Goal: Information Seeking & Learning: Learn about a topic

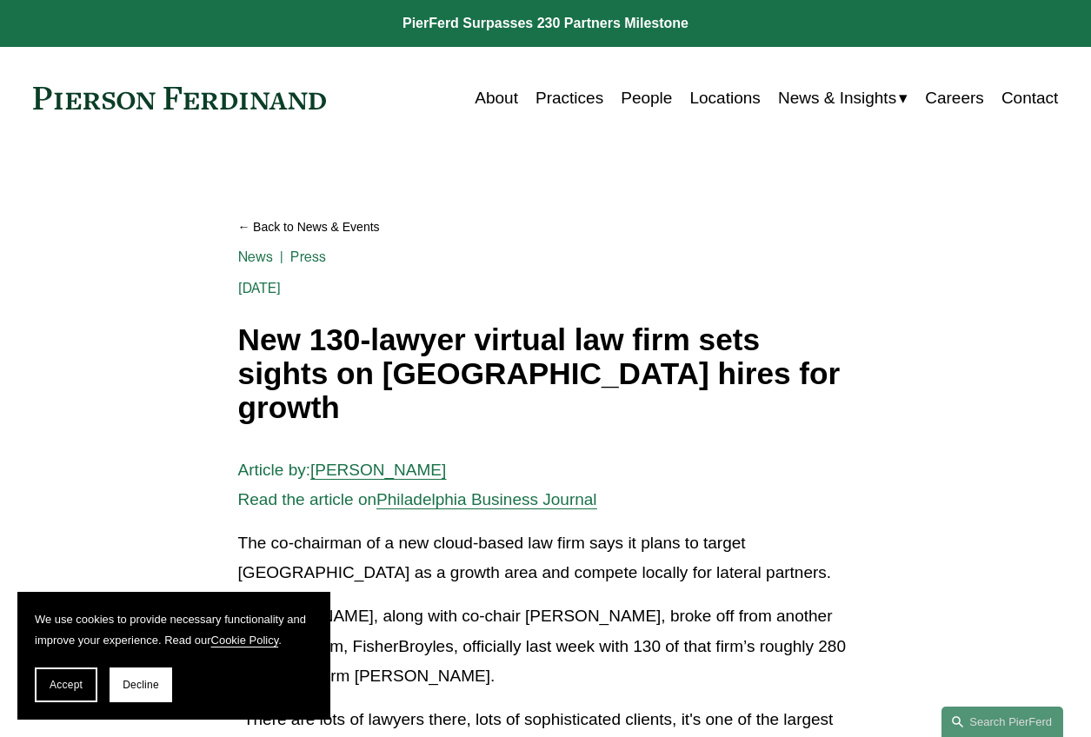
click at [268, 98] on link at bounding box center [180, 98] width 294 height 23
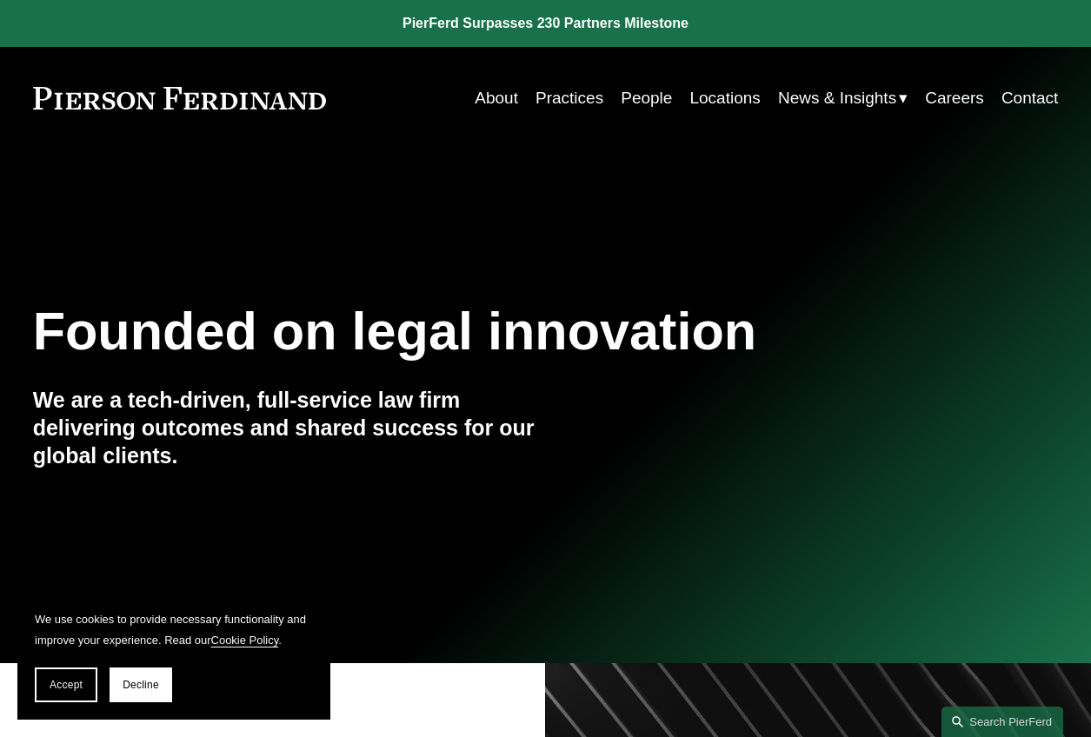
click at [960, 99] on link "Careers" at bounding box center [954, 98] width 59 height 33
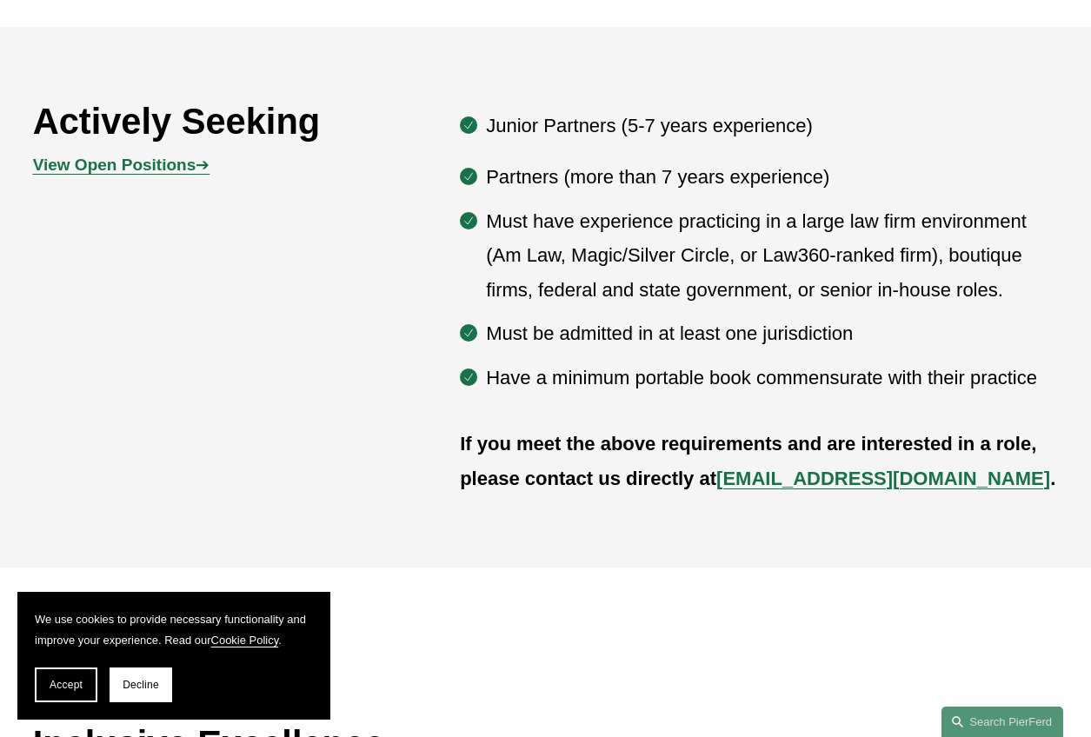
scroll to position [901, 0]
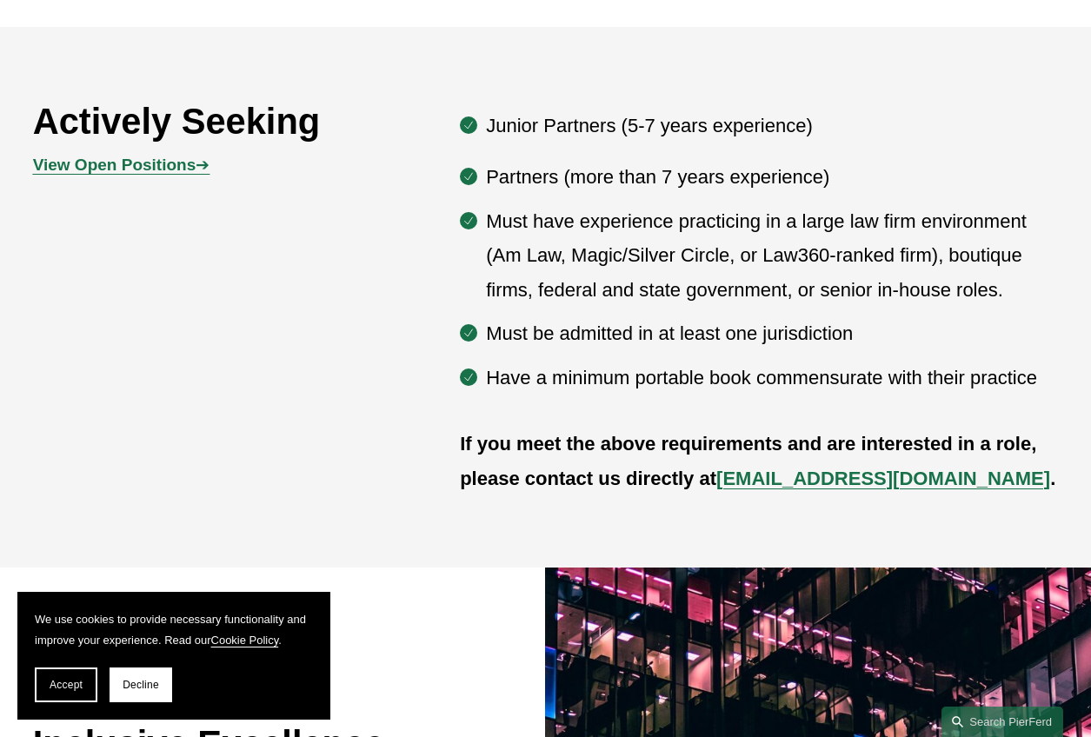
click at [101, 166] on strong "View Open Positions" at bounding box center [114, 165] width 163 height 18
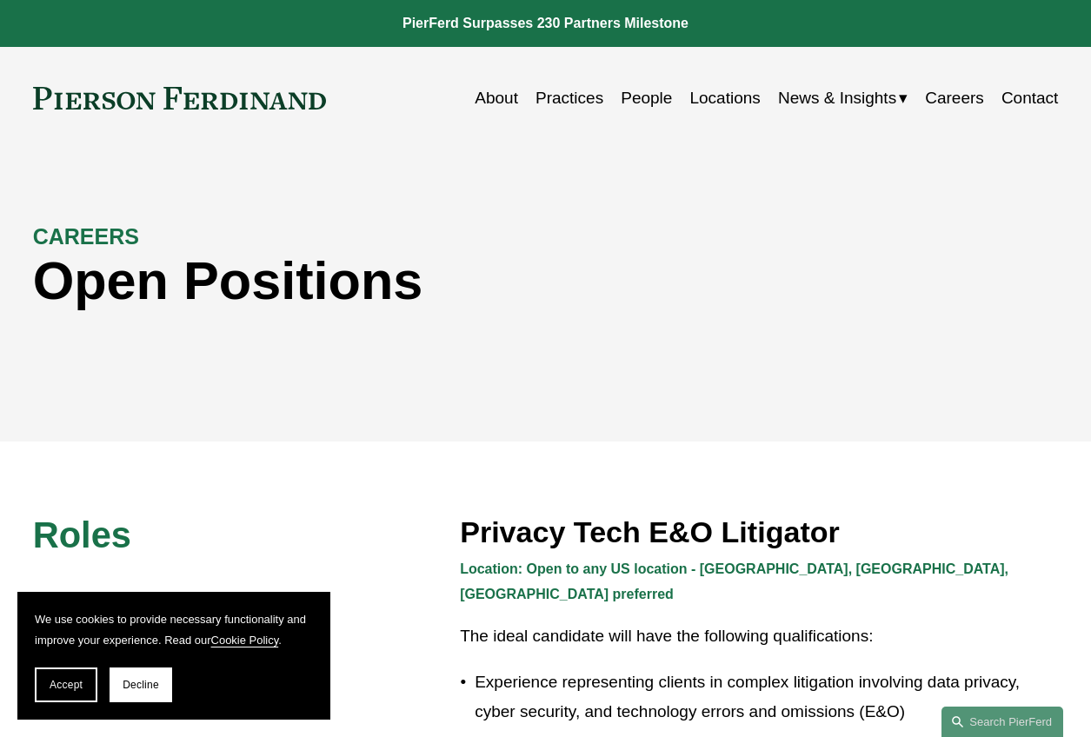
click at [716, 100] on link "Locations" at bounding box center [724, 98] width 70 height 33
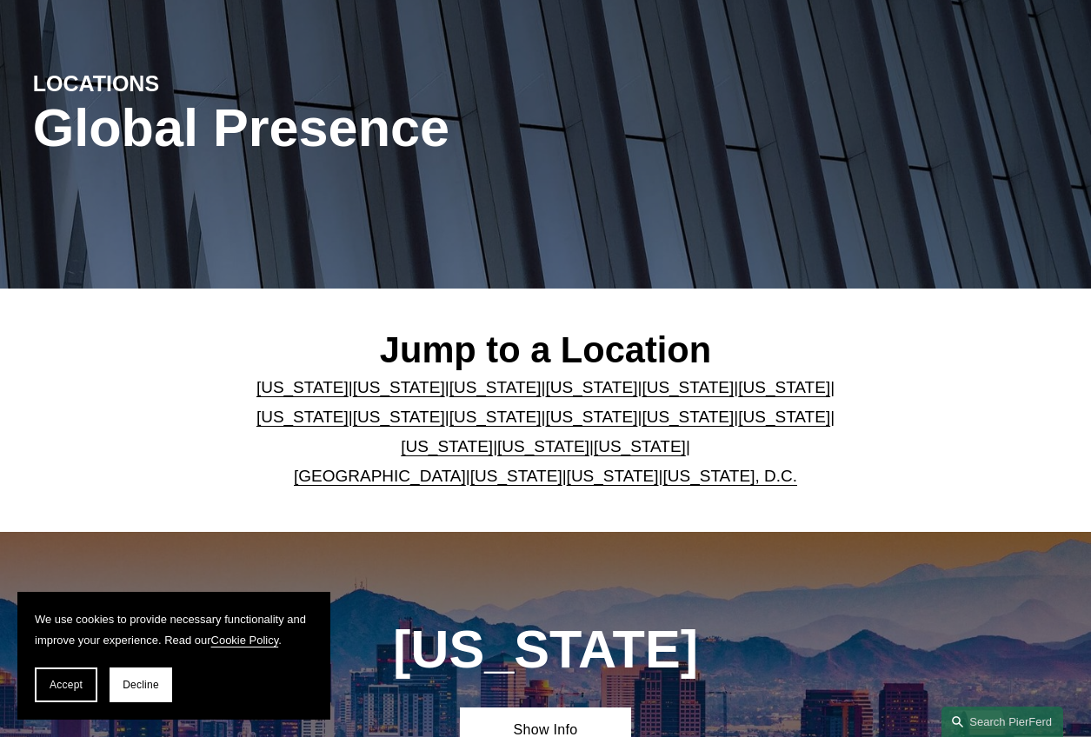
scroll to position [224, 0]
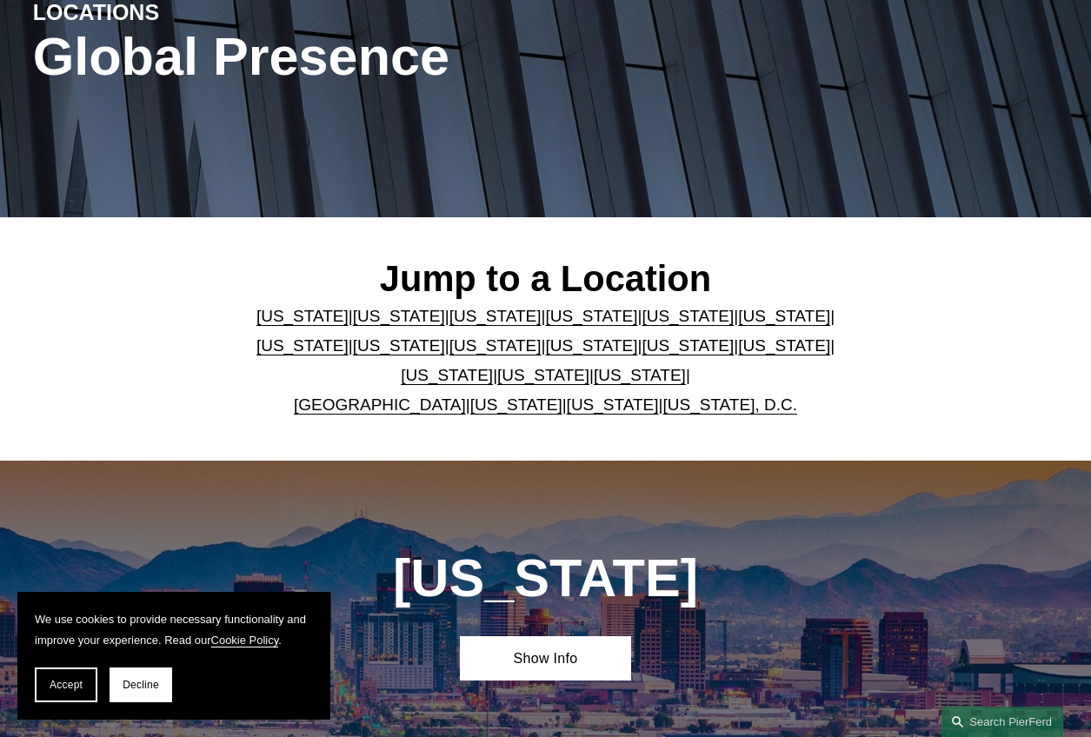
click at [372, 312] on link "California" at bounding box center [399, 316] width 92 height 18
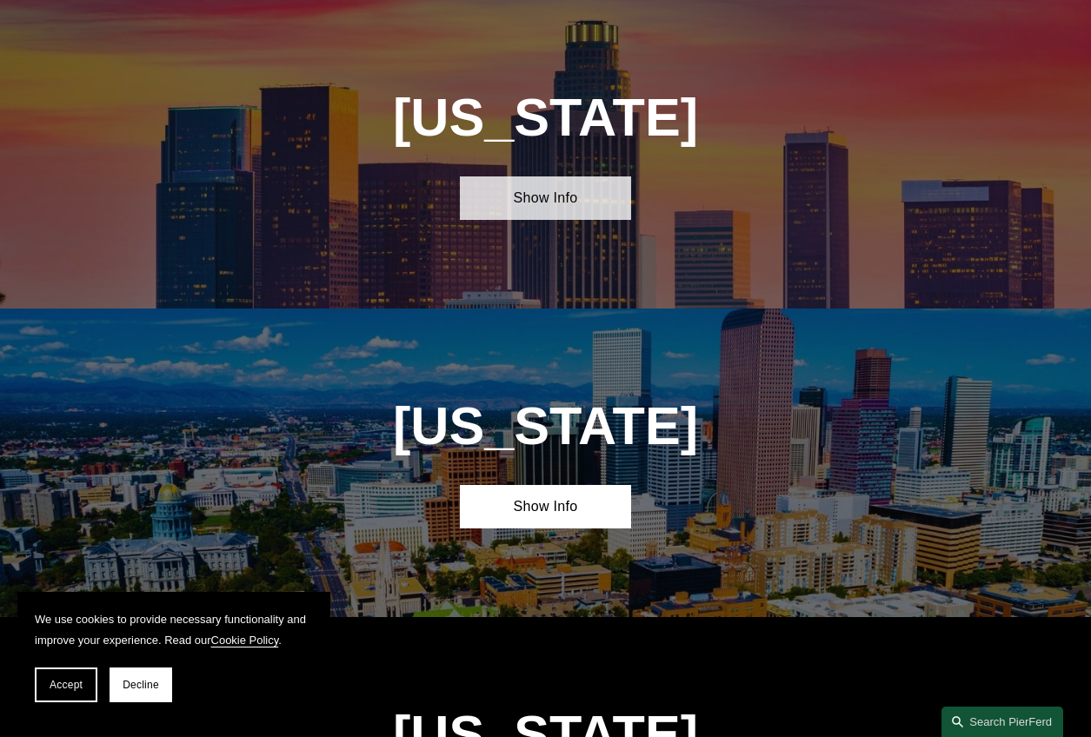
scroll to position [995, 0]
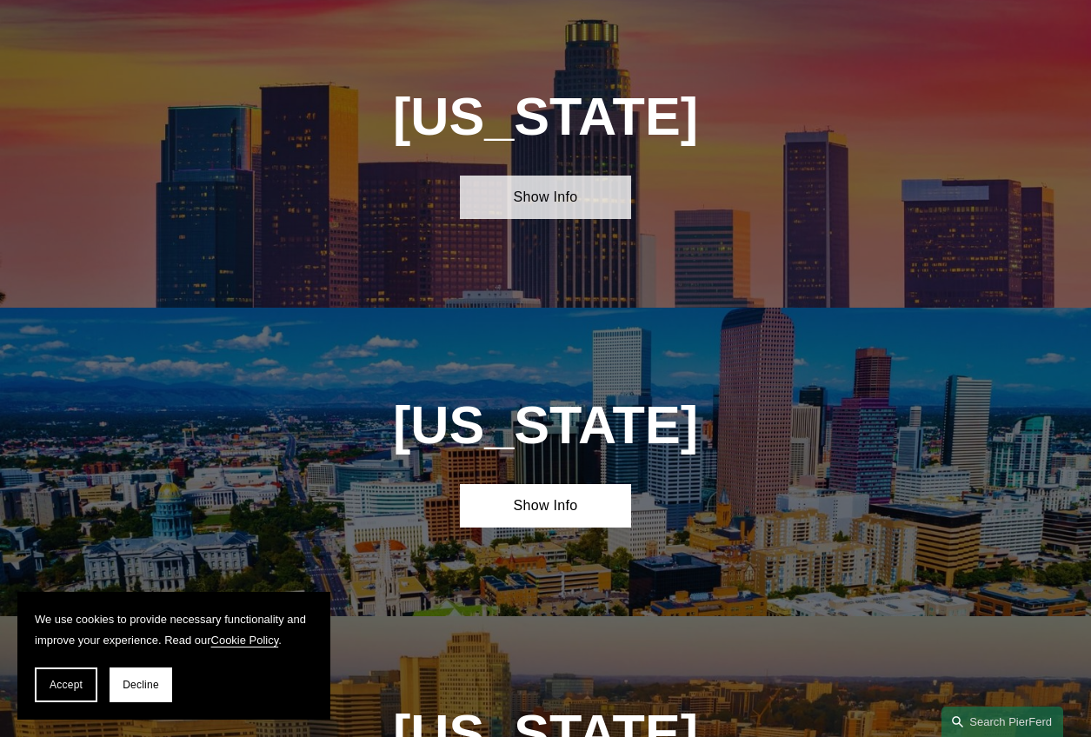
click at [554, 204] on link "Show Info" at bounding box center [545, 198] width 171 height 44
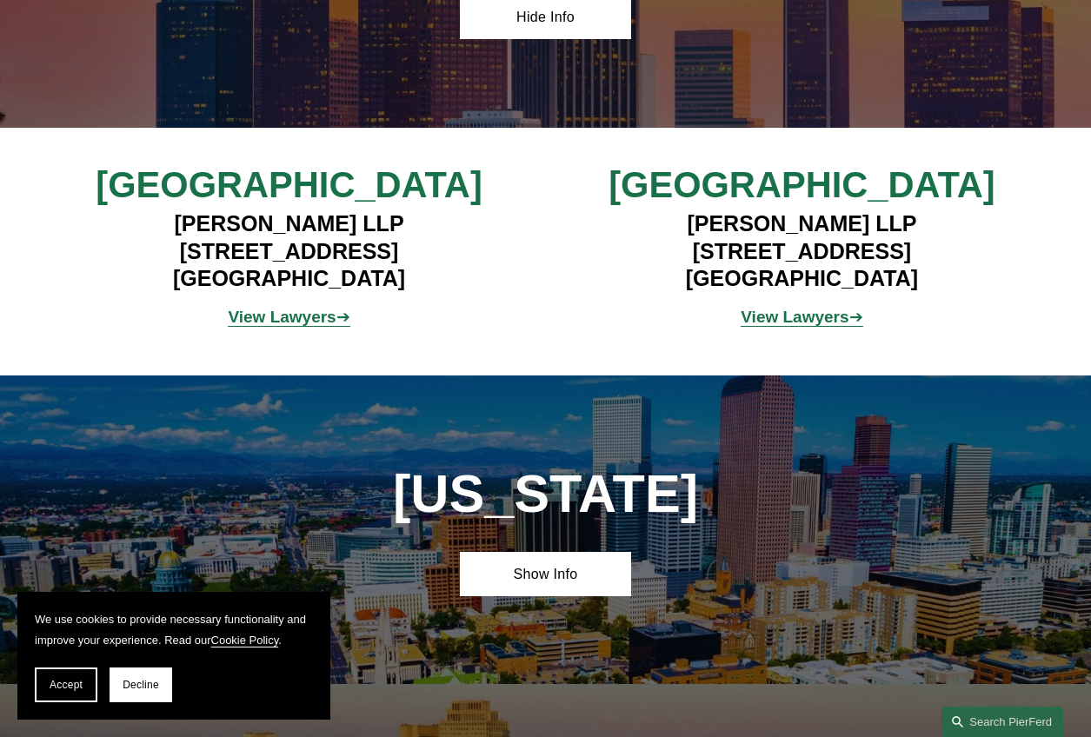
scroll to position [1209, 0]
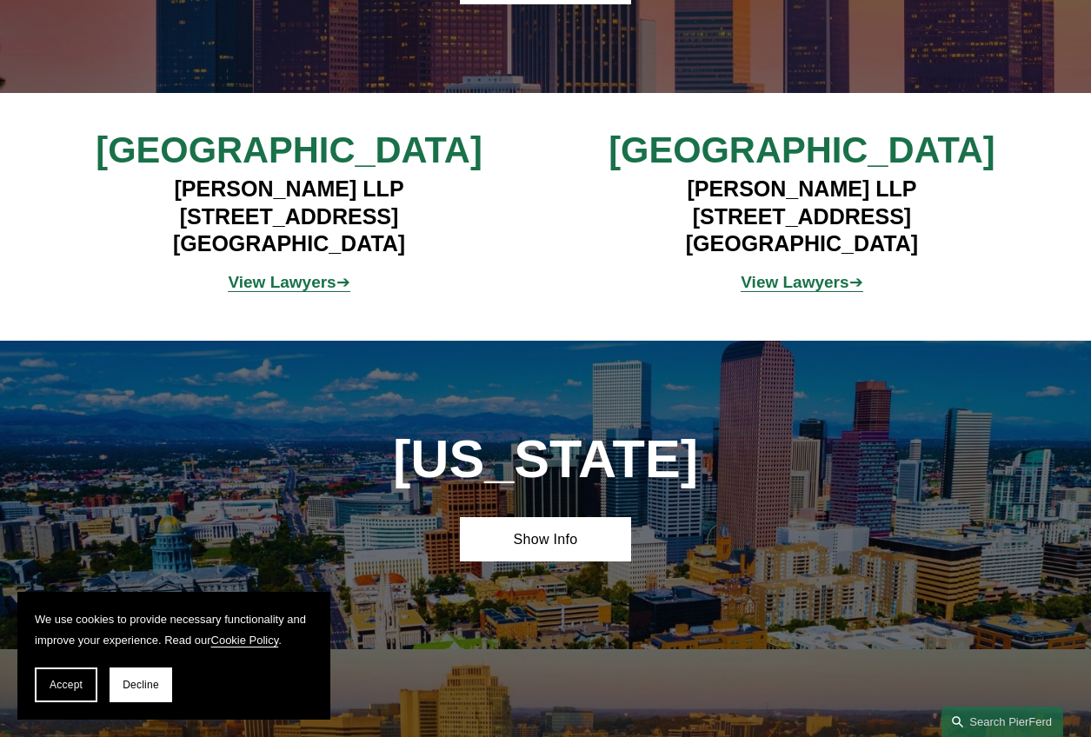
click at [772, 289] on strong "View Lawyers" at bounding box center [795, 282] width 108 height 18
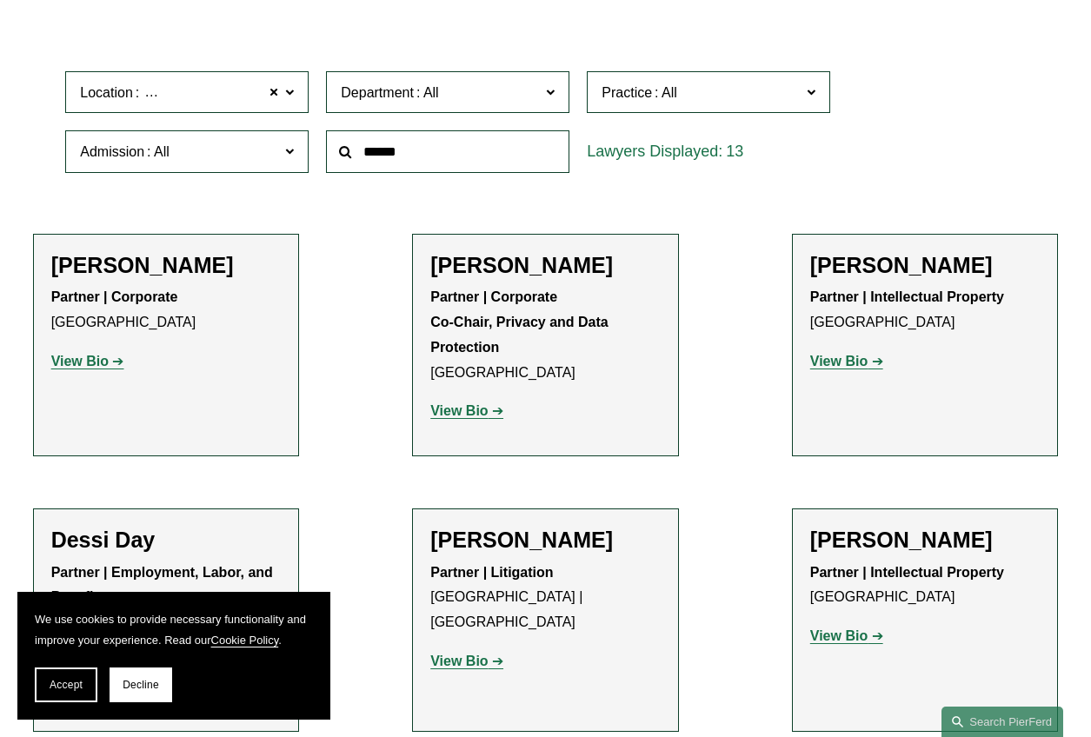
scroll to position [482, 0]
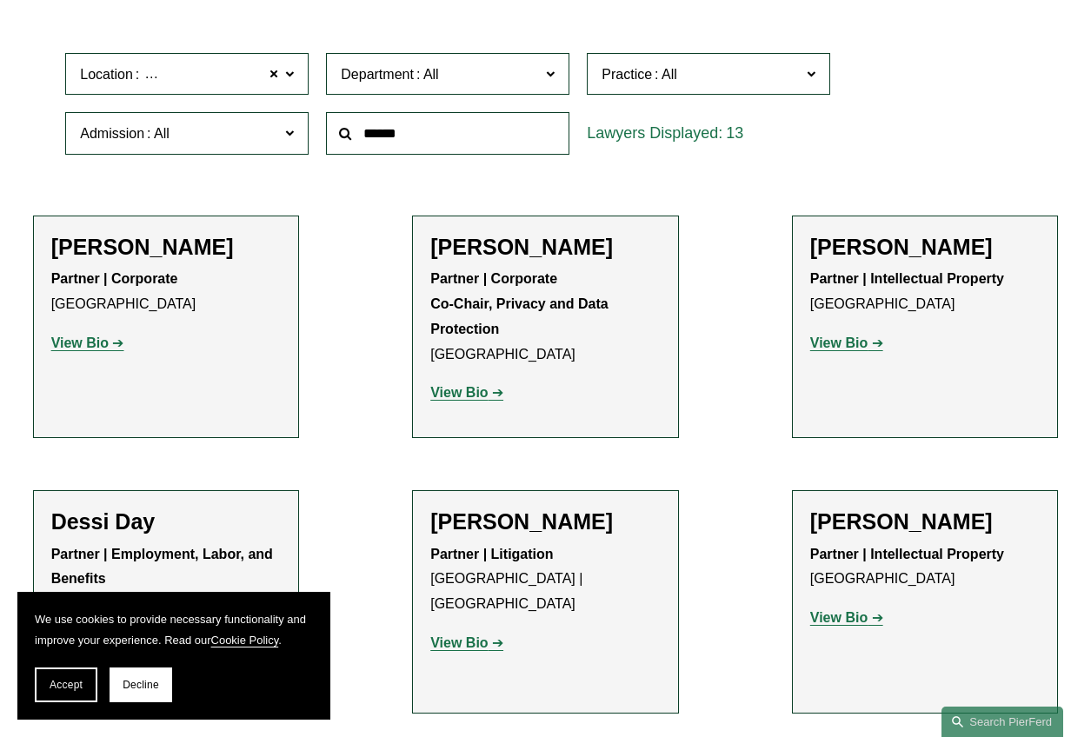
click at [615, 83] on span "Practice" at bounding box center [701, 74] width 199 height 23
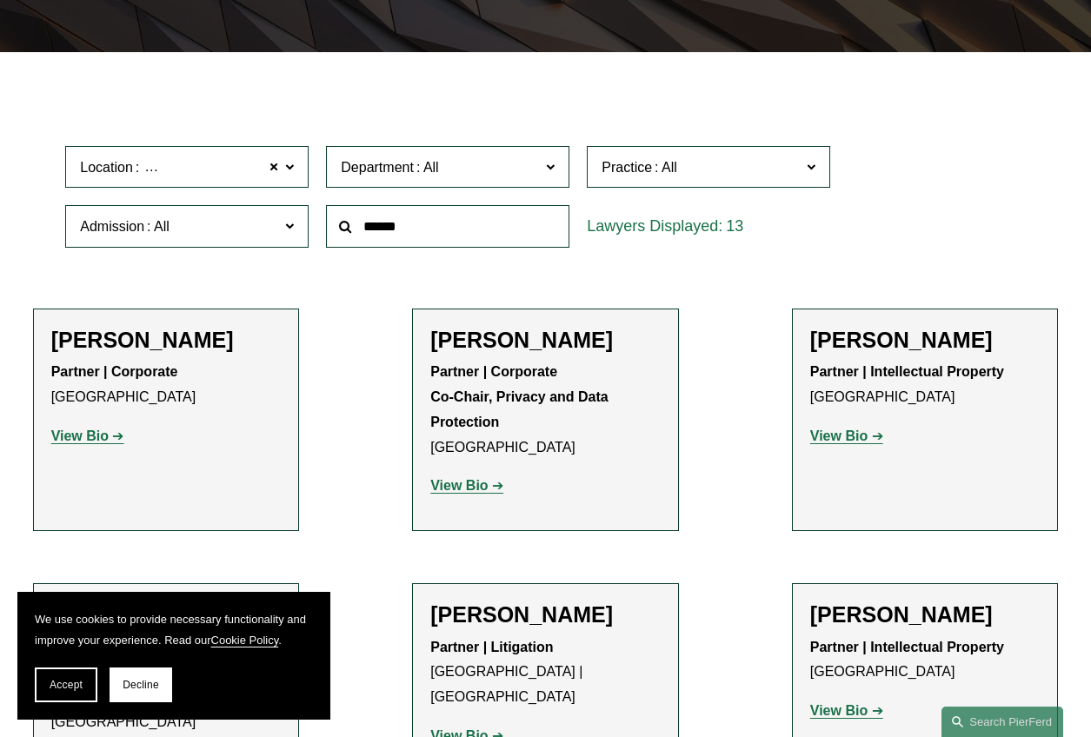
scroll to position [3236, 0]
click at [0, 0] on link "Trademarks" at bounding box center [0, 0] width 0 height 0
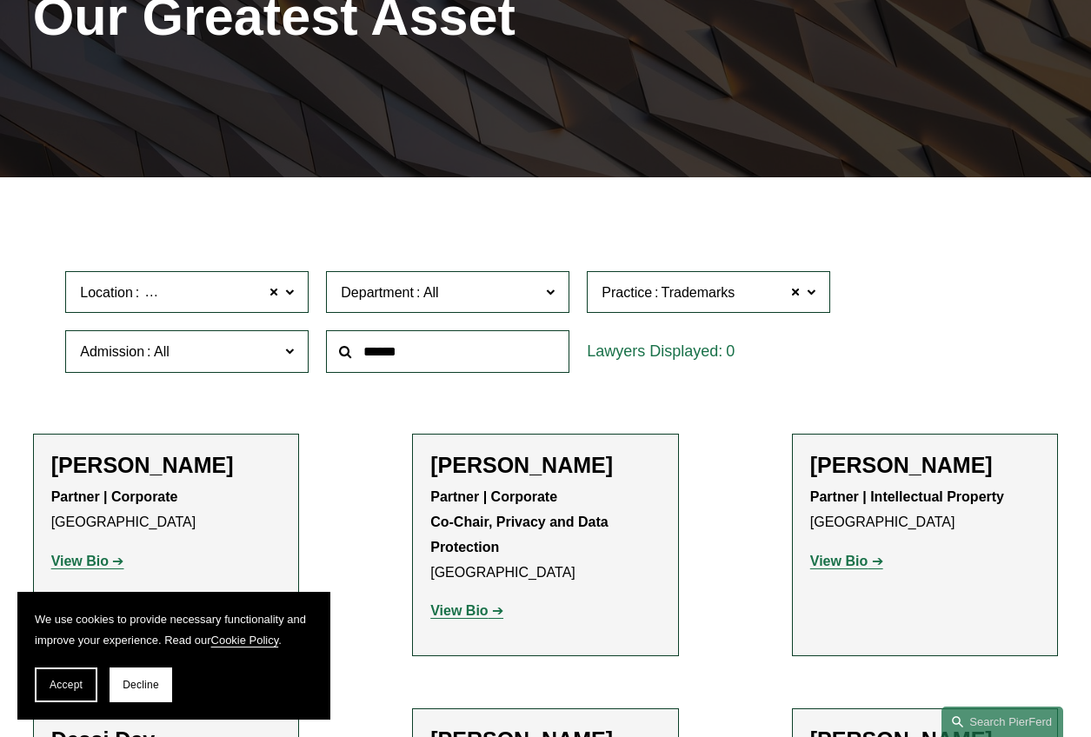
scroll to position [256, 0]
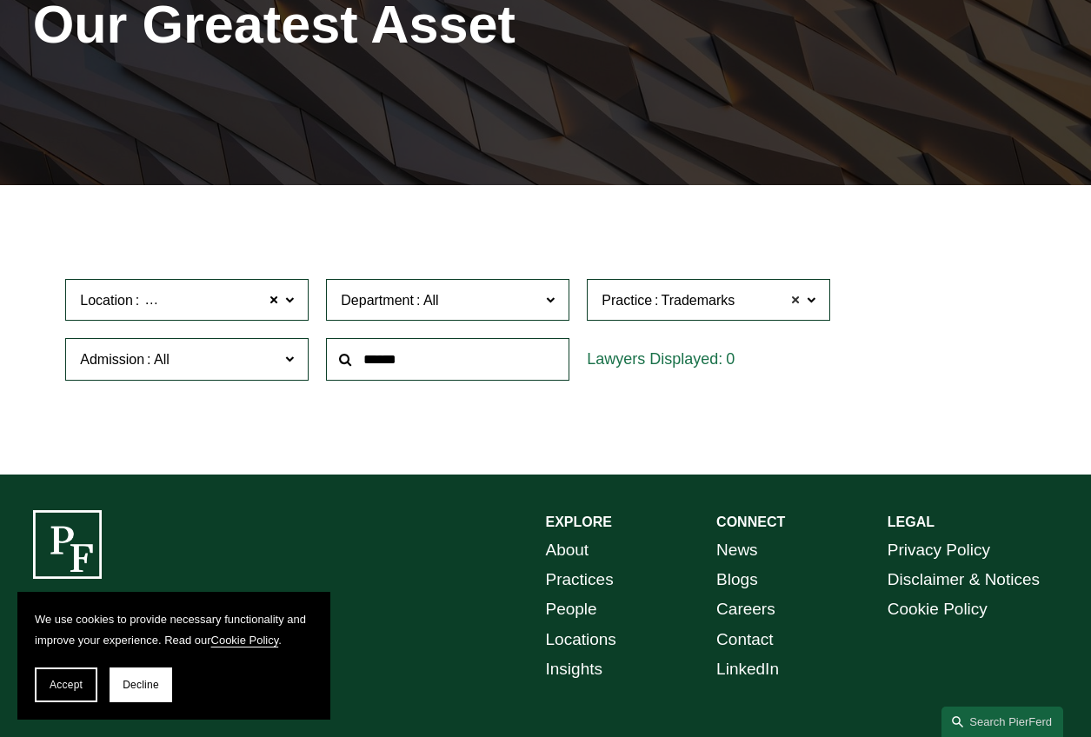
click at [795, 302] on span at bounding box center [795, 300] width 10 height 23
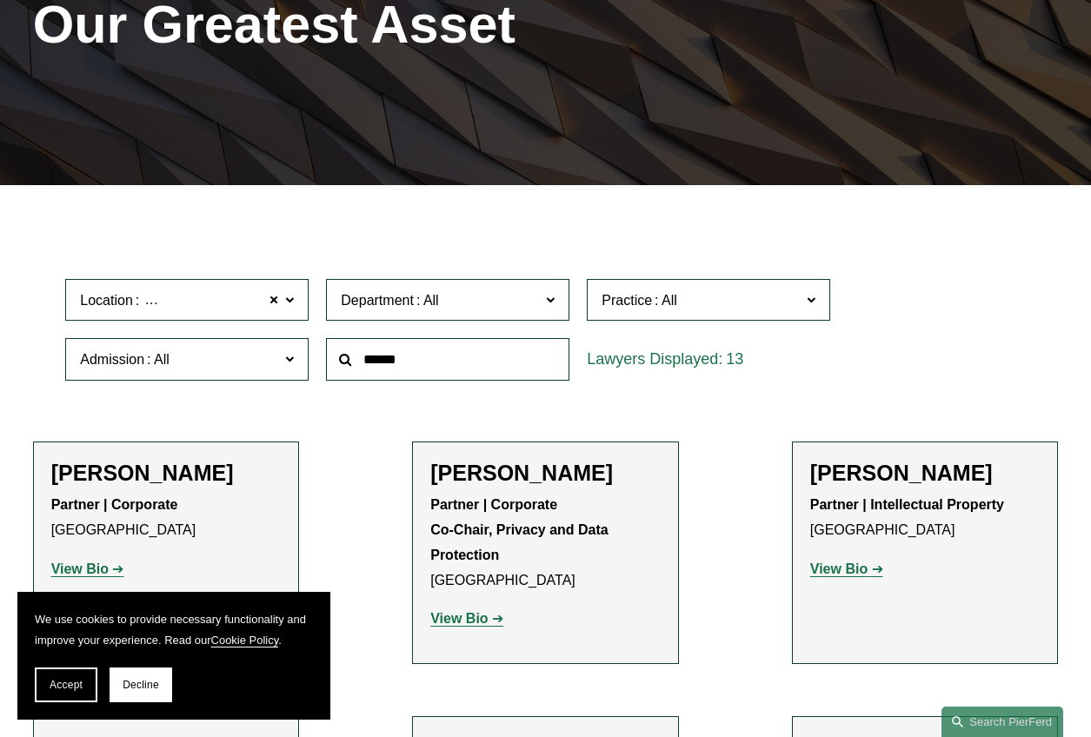
click at [654, 303] on span at bounding box center [666, 300] width 28 height 15
click at [546, 304] on span at bounding box center [550, 299] width 9 height 23
click at [0, 0] on link "Corporate" at bounding box center [0, 0] width 0 height 0
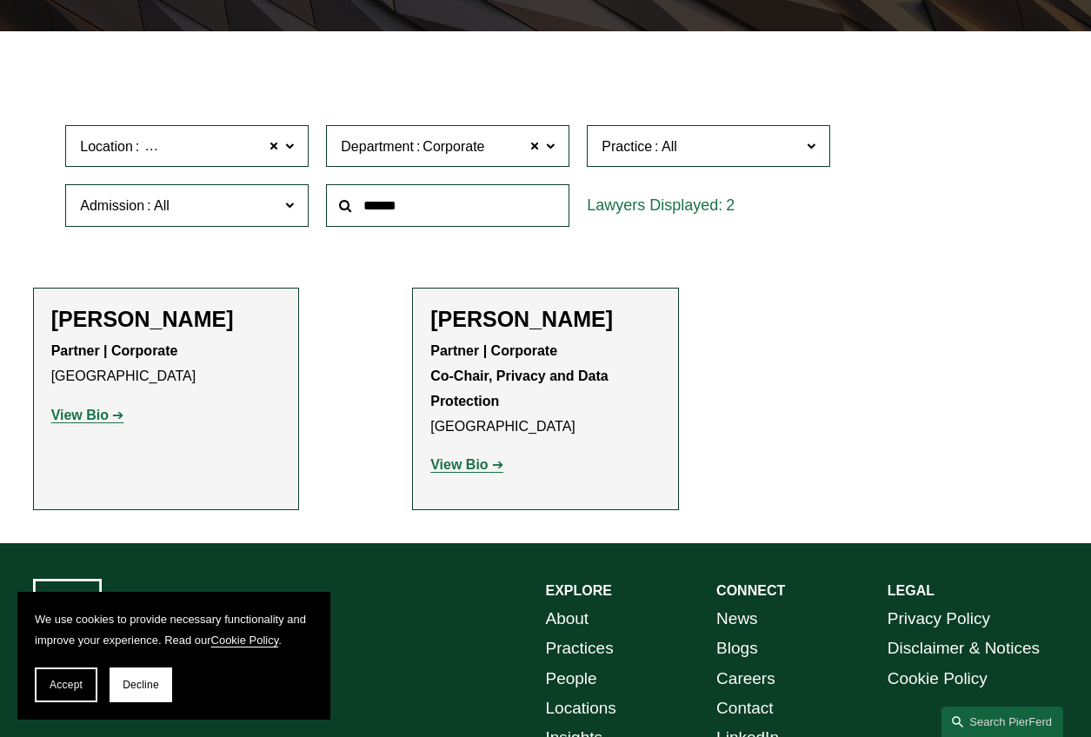
scroll to position [429, 0]
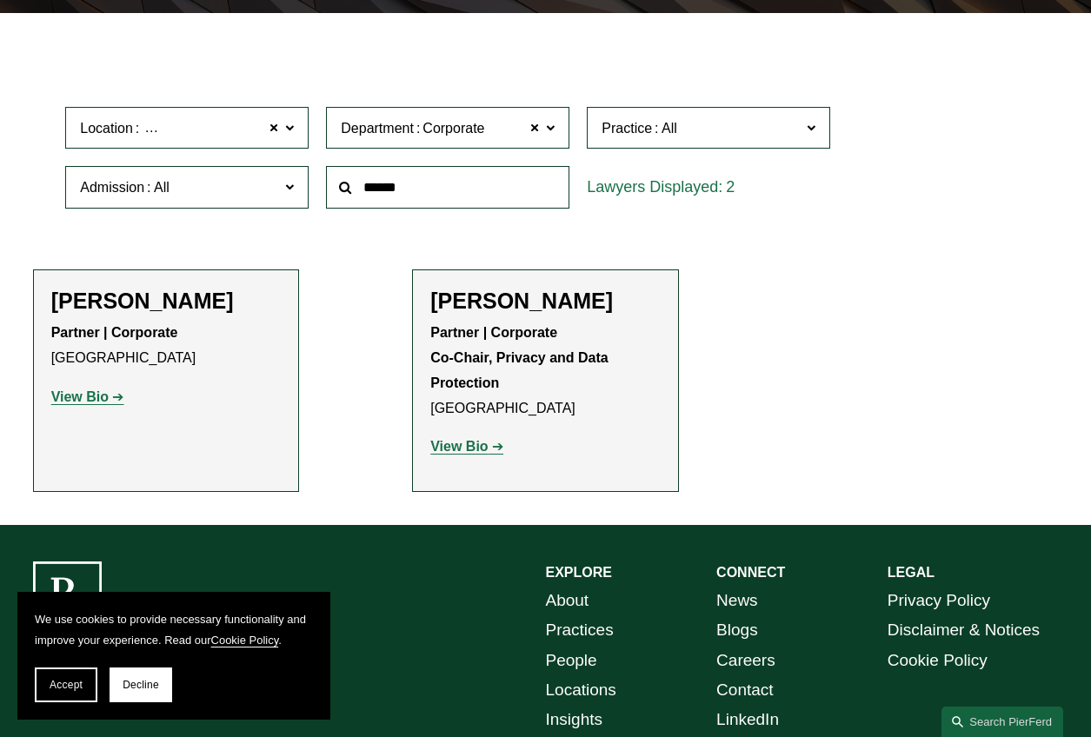
click at [536, 130] on span at bounding box center [534, 127] width 10 height 23
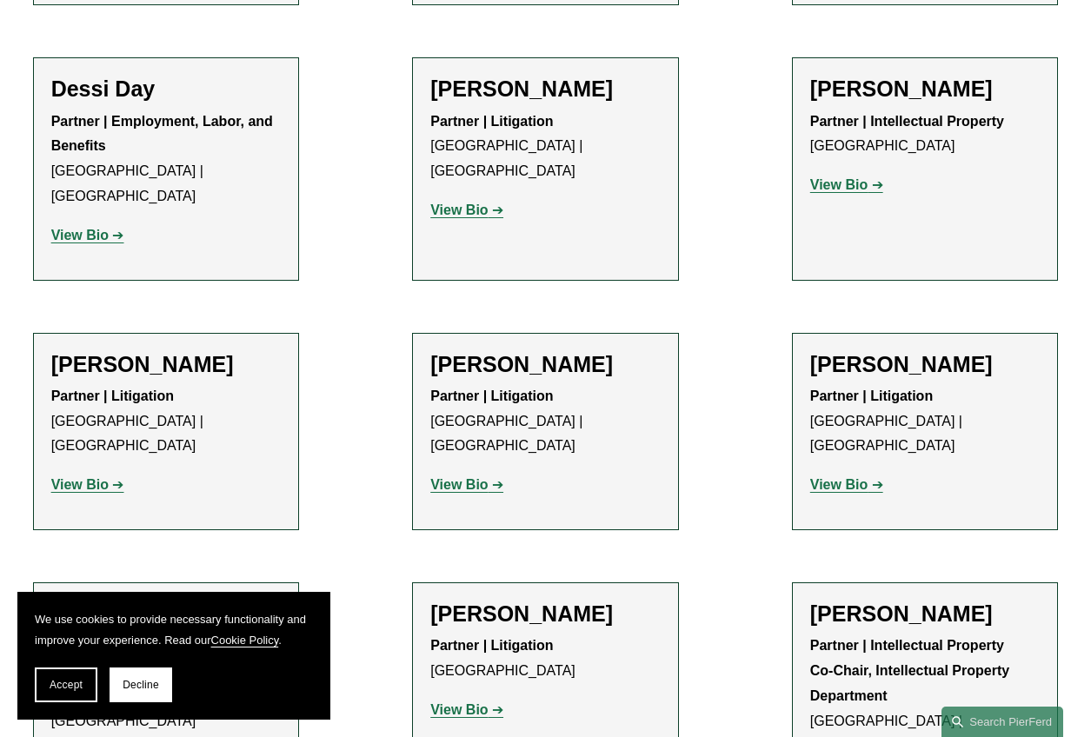
scroll to position [916, 0]
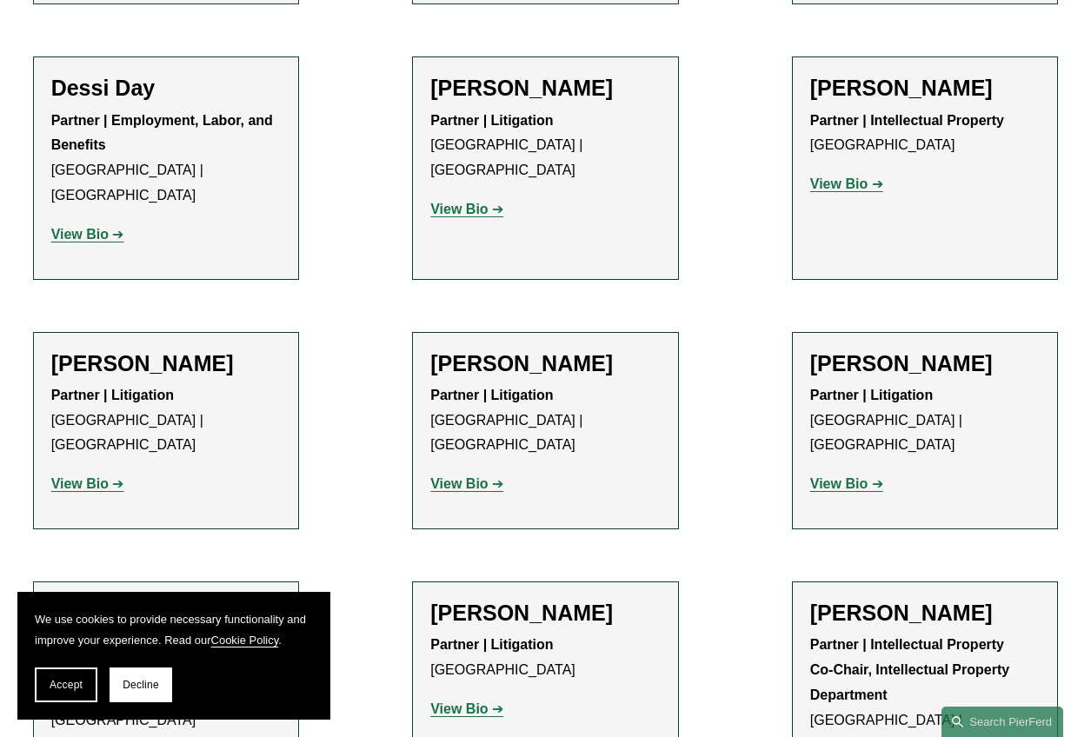
click at [846, 191] on strong "View Bio" at bounding box center [838, 183] width 57 height 15
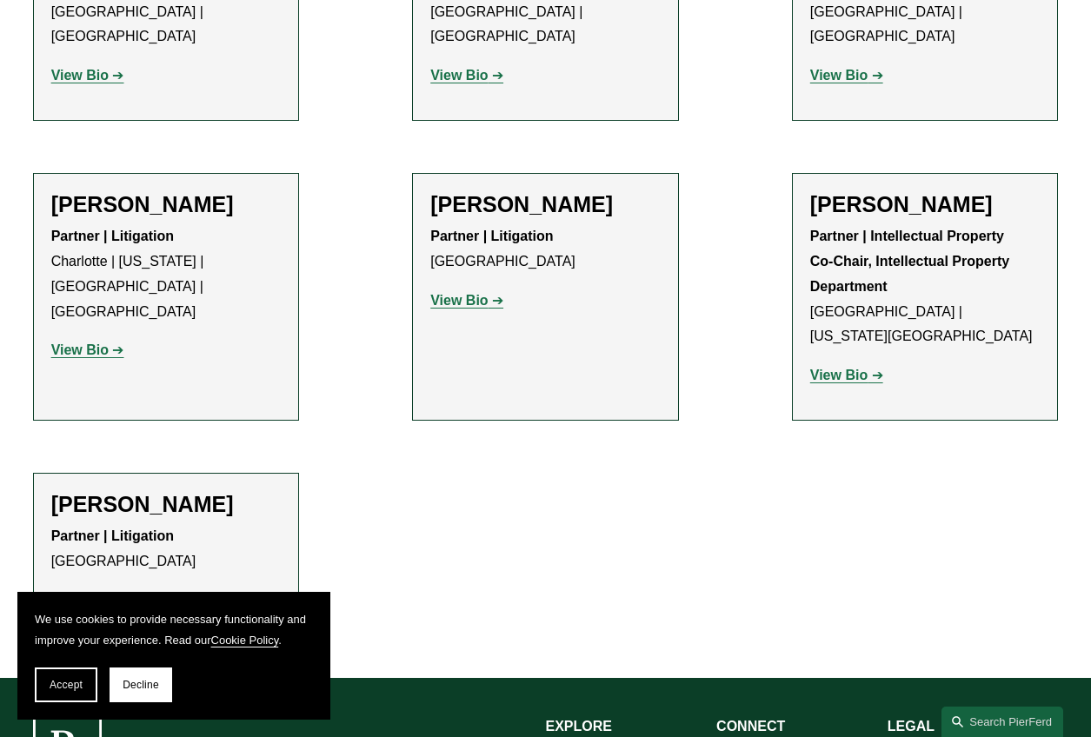
scroll to position [1328, 0]
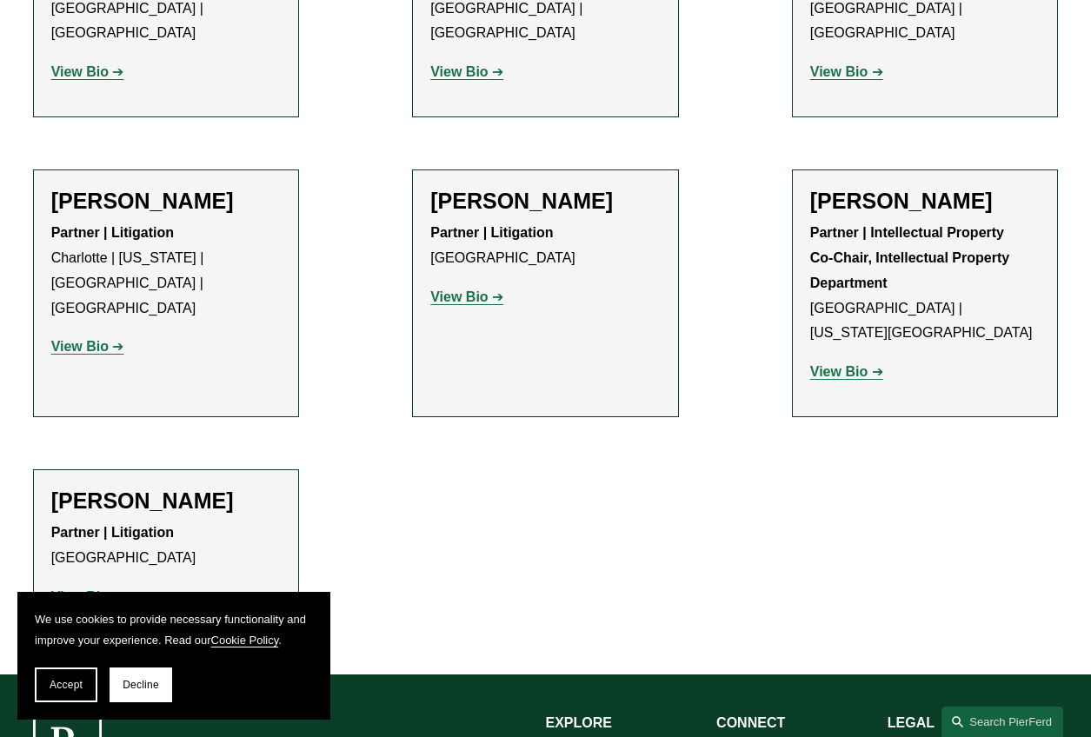
click at [862, 364] on strong "View Bio" at bounding box center [838, 371] width 57 height 15
click at [108, 589] on link "View Bio" at bounding box center [87, 596] width 73 height 15
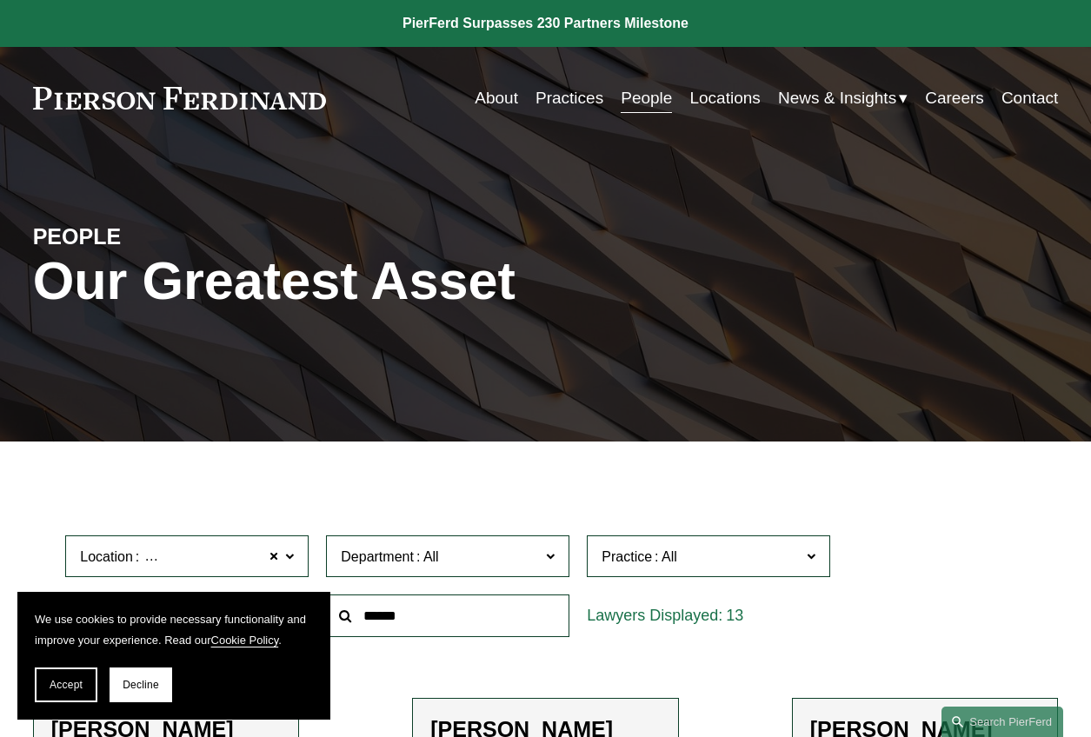
scroll to position [0, 0]
click at [490, 103] on link "About" at bounding box center [496, 98] width 43 height 33
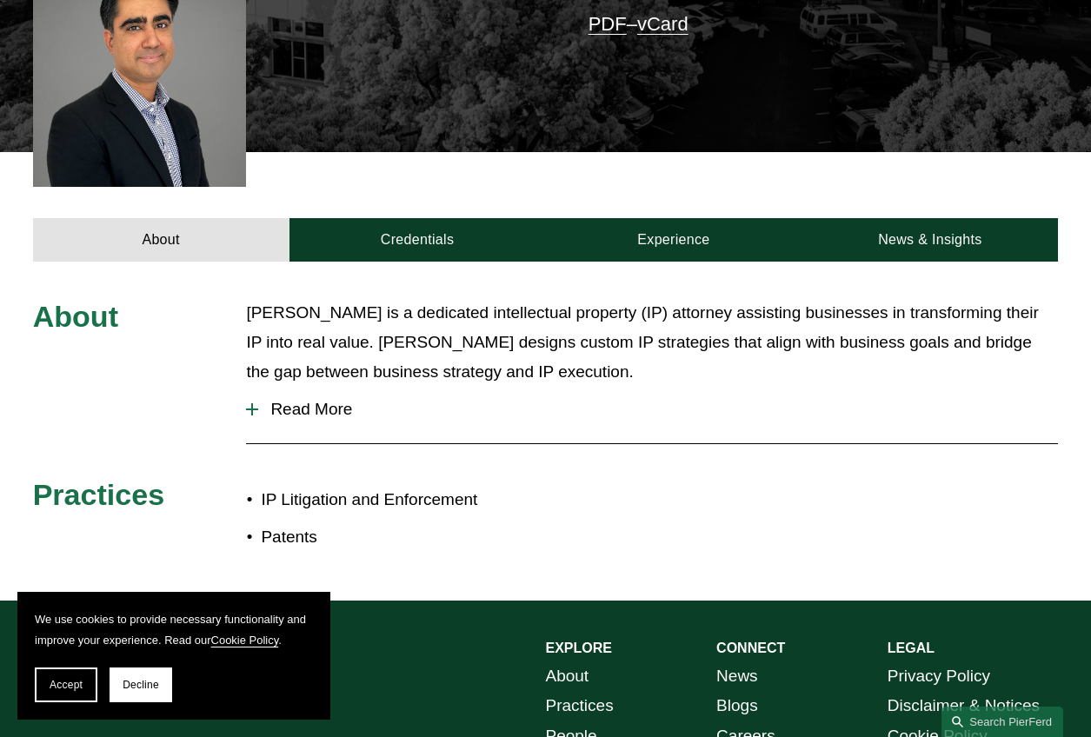
scroll to position [478, 0]
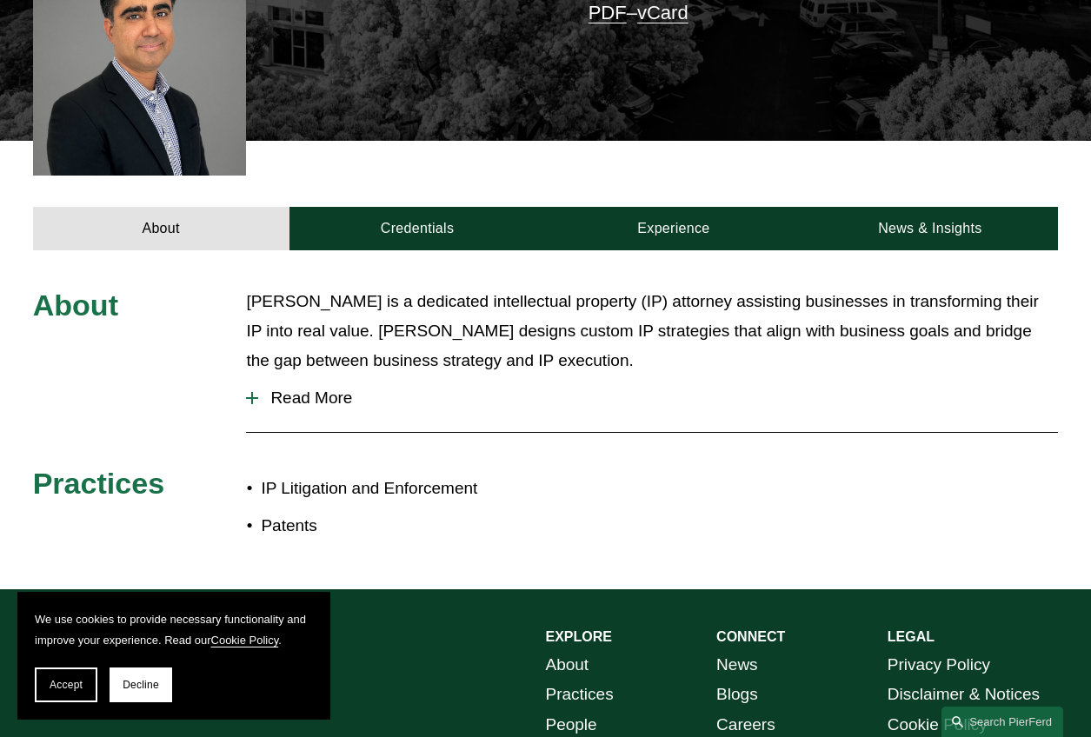
click at [311, 397] on span "Read More" at bounding box center [658, 398] width 800 height 19
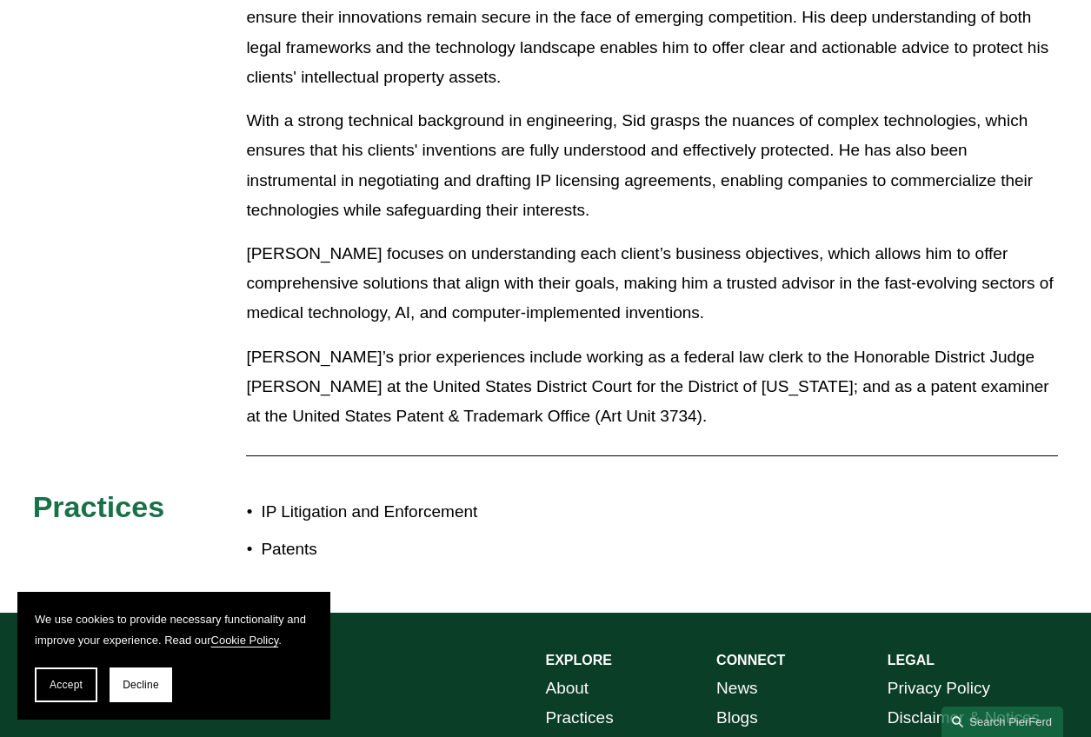
scroll to position [1047, 0]
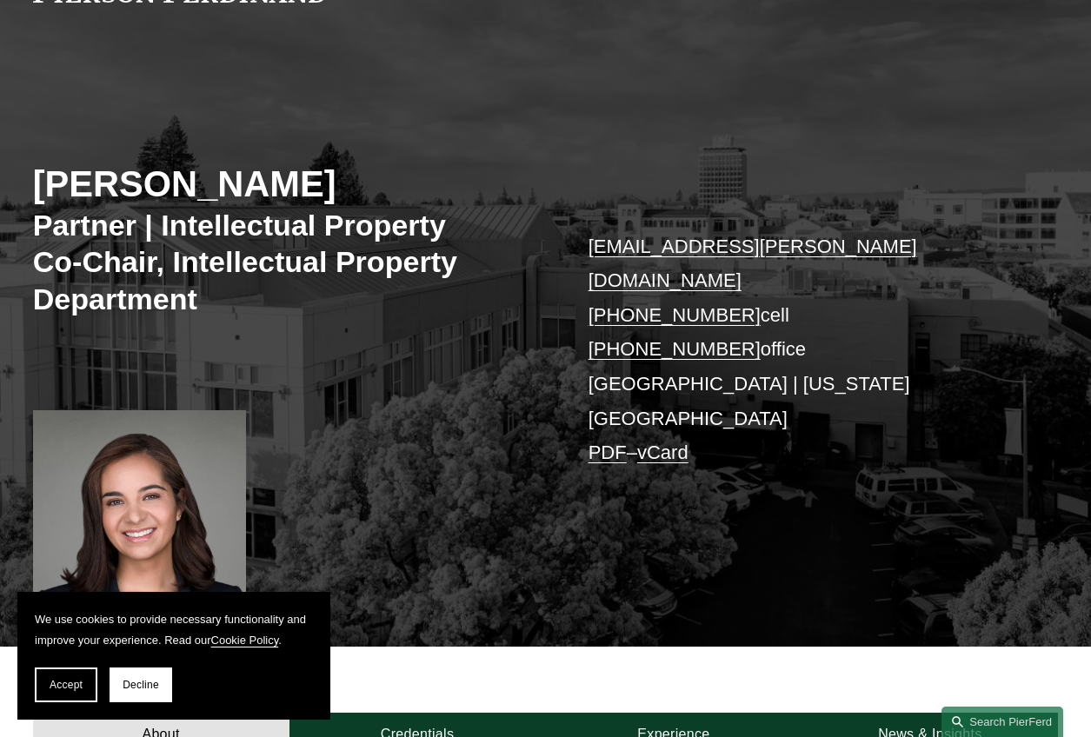
scroll to position [103, 0]
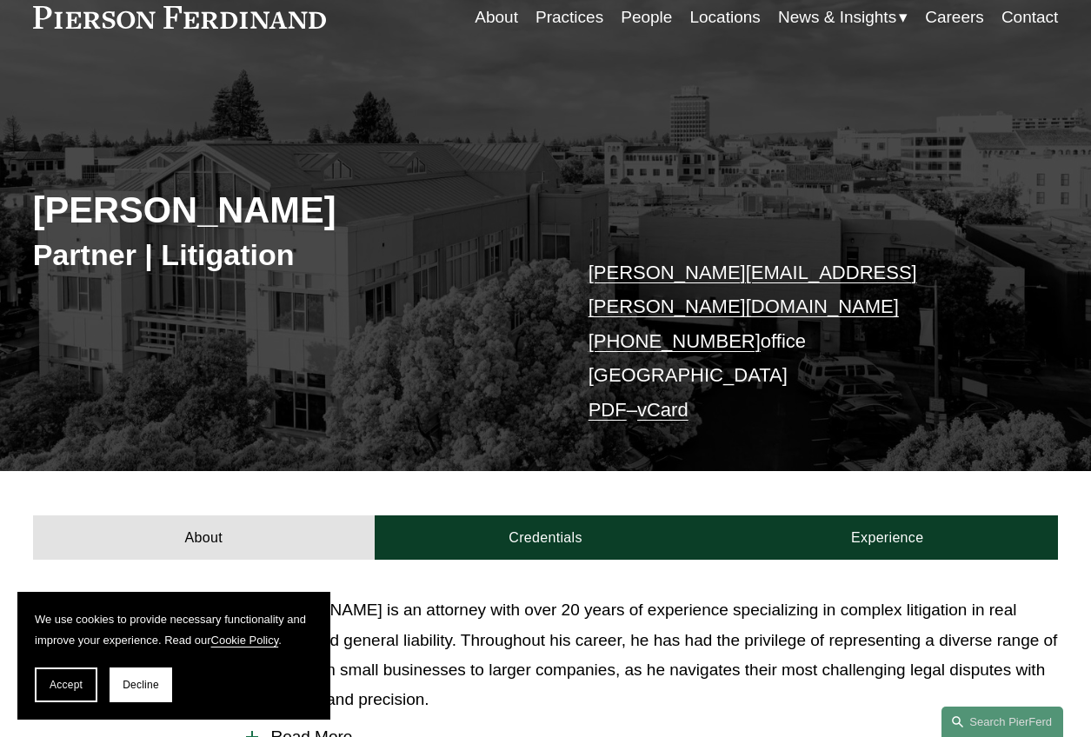
scroll to position [91, 0]
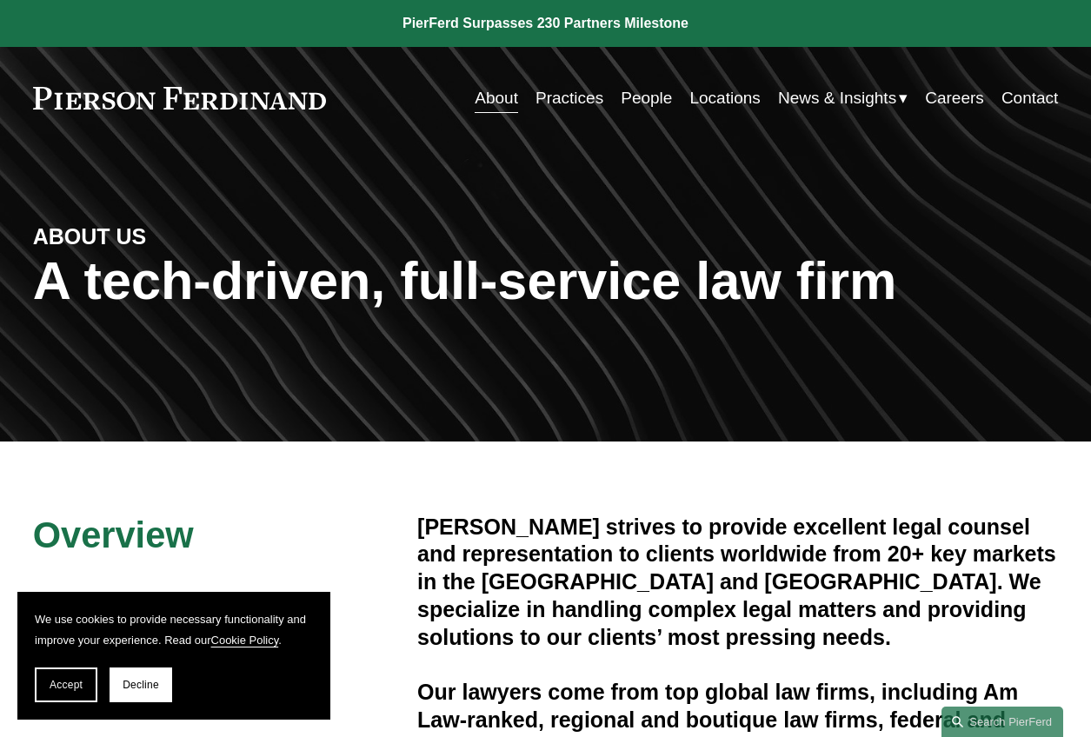
click at [950, 96] on link "Careers" at bounding box center [954, 98] width 59 height 33
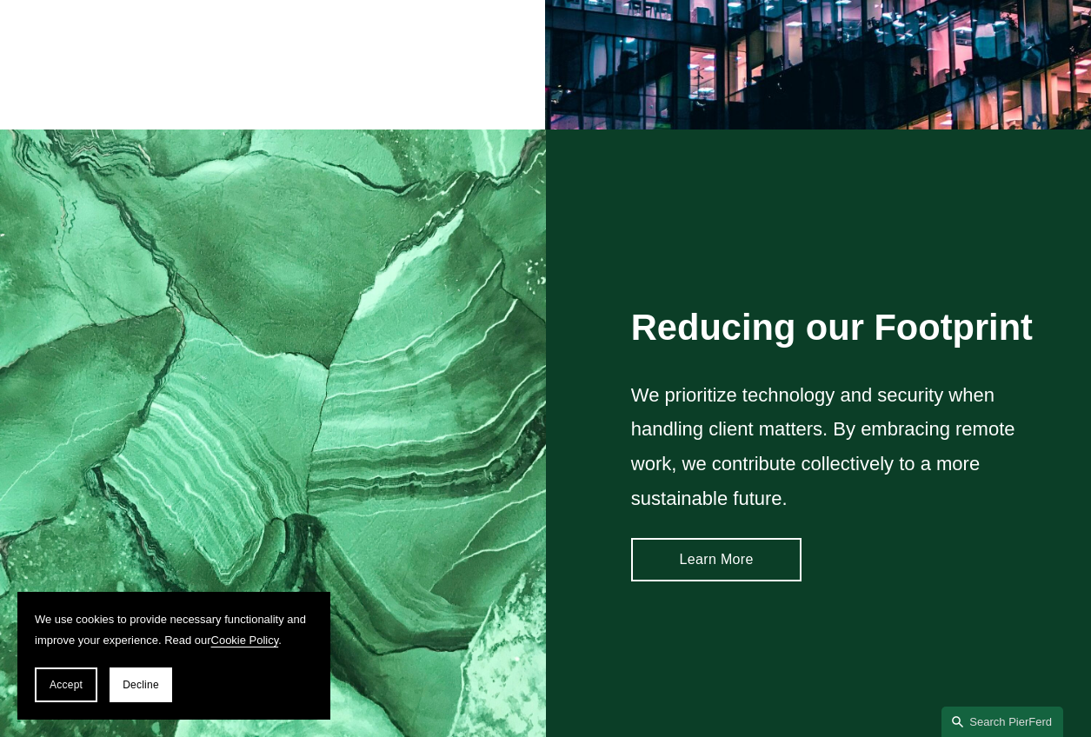
scroll to position [1913, 0]
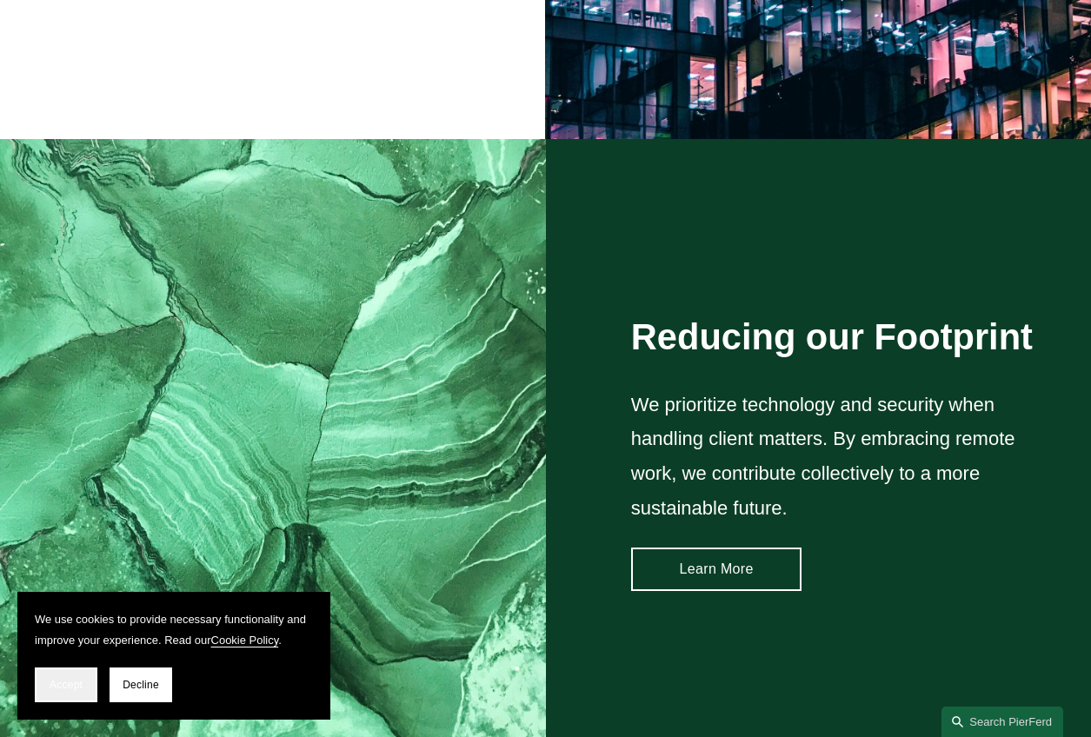
click at [65, 678] on button "Accept" at bounding box center [66, 685] width 63 height 35
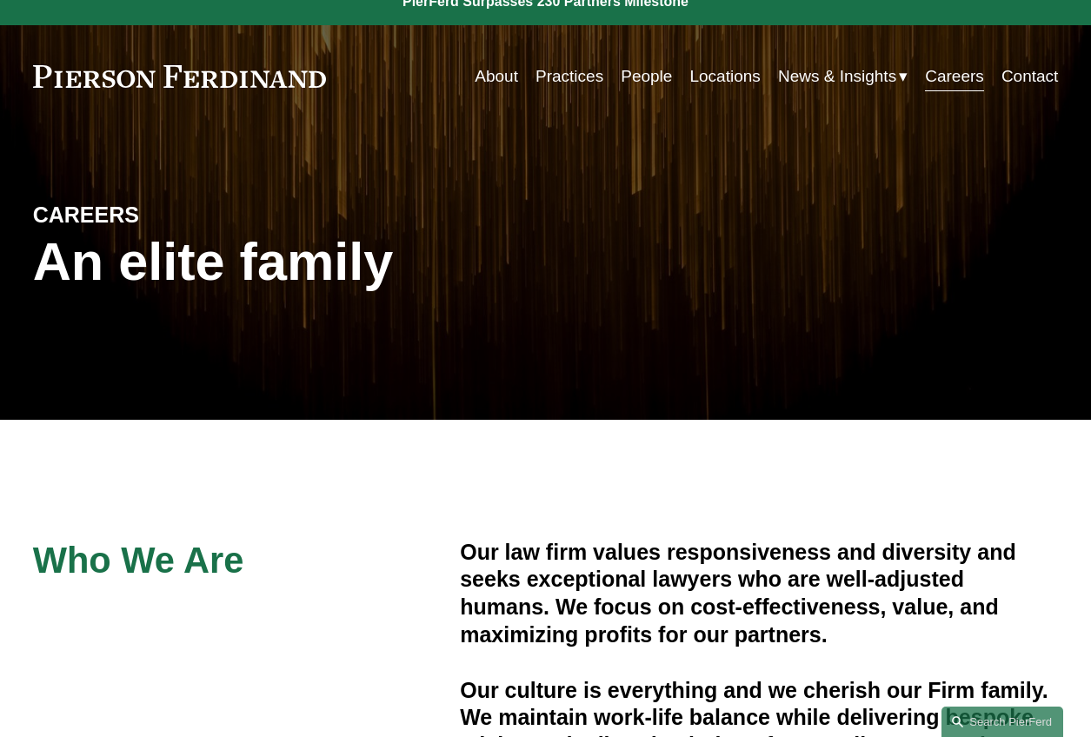
scroll to position [8, 0]
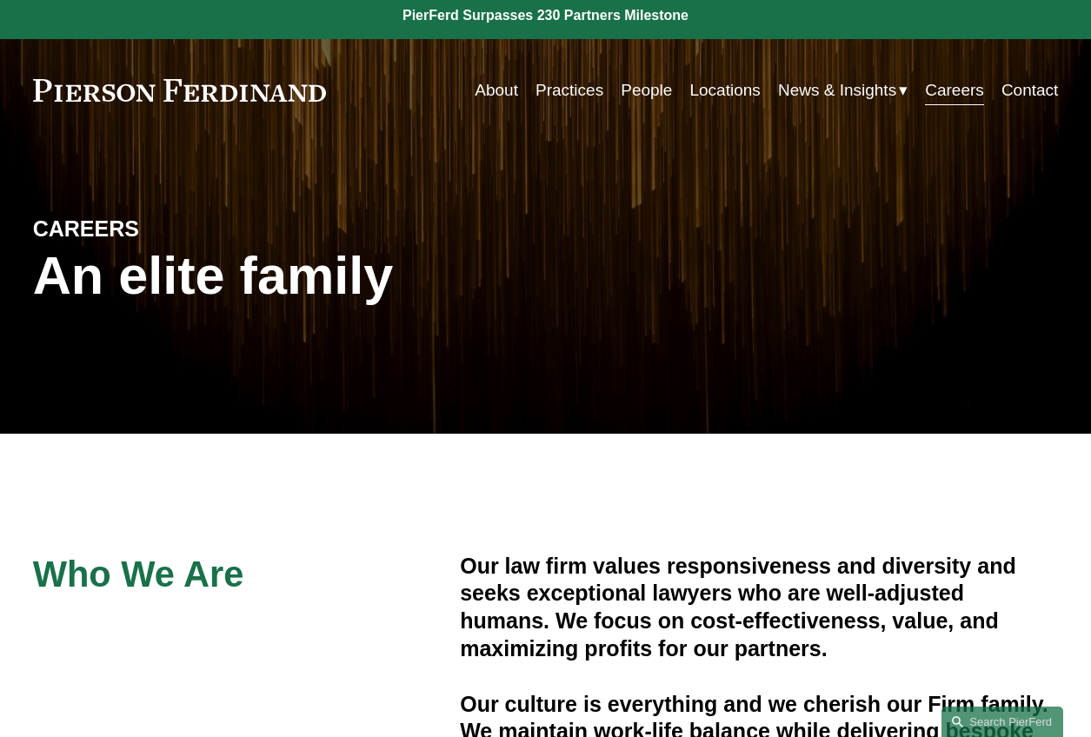
click at [1022, 88] on link "Contact" at bounding box center [1029, 90] width 57 height 33
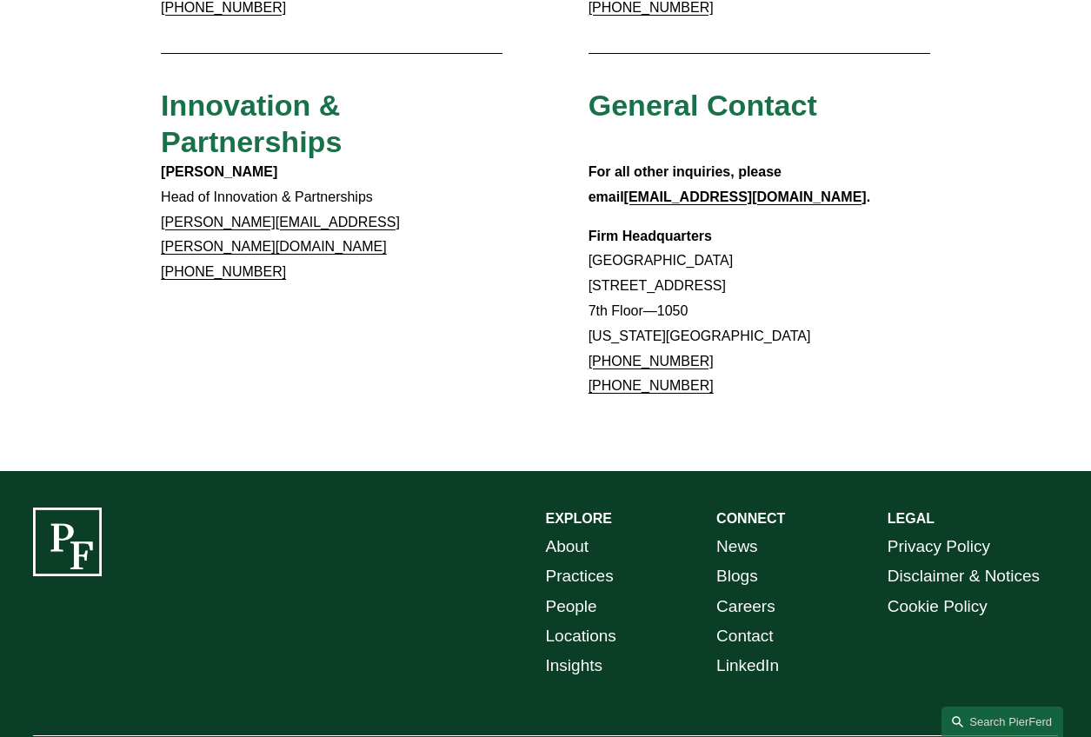
scroll to position [1427, 0]
